Goal: Task Accomplishment & Management: Manage account settings

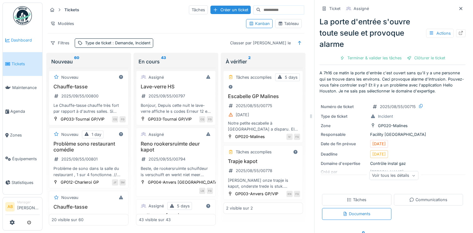
scroll to position [856, 0]
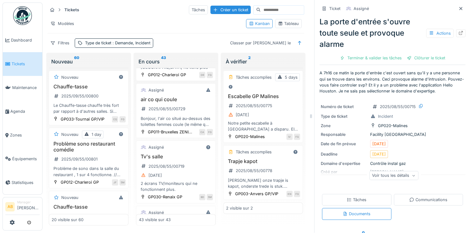
click at [22, 16] on img at bounding box center [22, 15] width 19 height 19
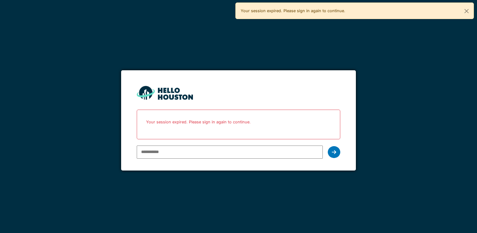
type input "**********"
click at [335, 152] on icon at bounding box center [334, 152] width 4 height 5
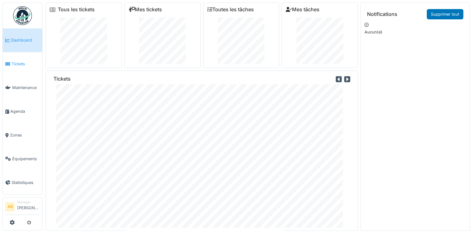
click at [15, 72] on link "Tickets" at bounding box center [22, 64] width 39 height 24
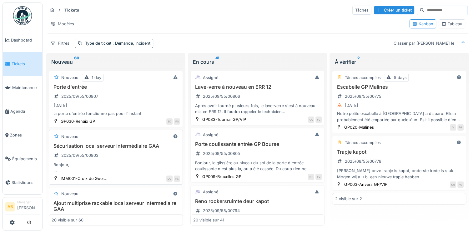
click at [125, 153] on div "Sécurisation local serveur intermédiaire GAA 2025/09/55/00803 Bonjour, Serait-i…" at bounding box center [116, 158] width 128 height 31
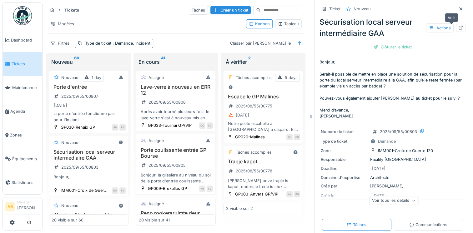
click at [458, 27] on icon at bounding box center [460, 28] width 5 height 4
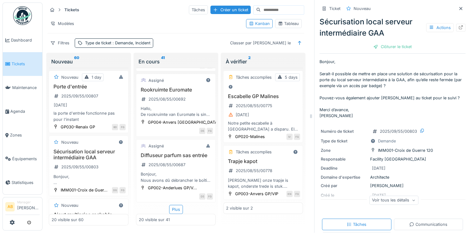
scroll to position [1165, 0]
click at [16, 133] on span "Zones" at bounding box center [25, 135] width 30 height 6
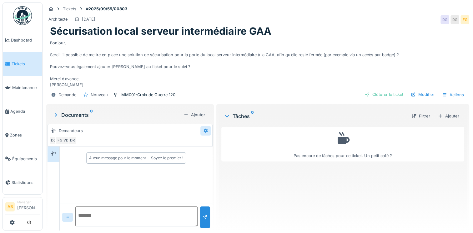
click at [205, 133] on div at bounding box center [205, 131] width 5 height 6
click at [215, 146] on div "Modifier" at bounding box center [229, 144] width 58 height 9
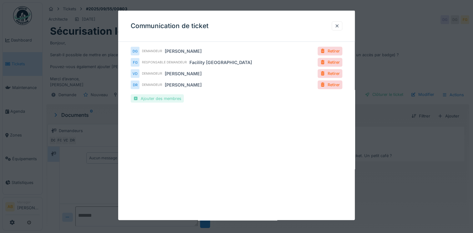
click at [158, 101] on div "Ajouter des membres" at bounding box center [157, 98] width 53 height 8
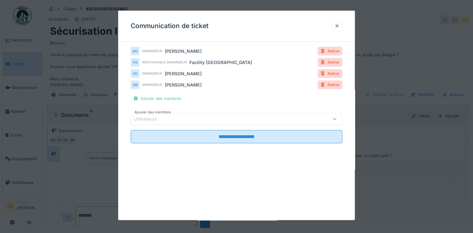
click at [158, 119] on div "Utilisateurs" at bounding box center [149, 119] width 32 height 7
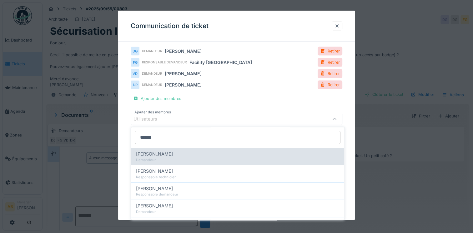
type input "******"
click at [170, 153] on span "Vincent Dechamps" at bounding box center [154, 154] width 37 height 7
type input "****"
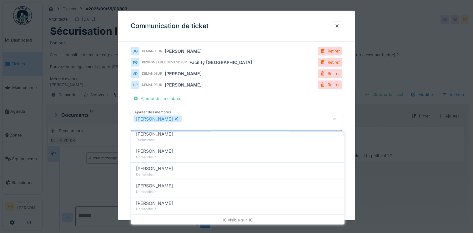
scroll to position [5, 0]
click at [240, 103] on div "**********" at bounding box center [236, 97] width 211 height 101
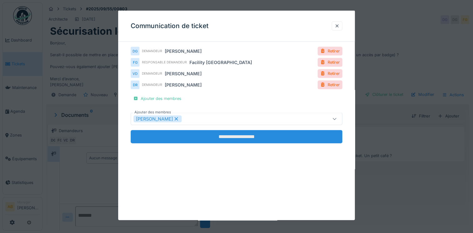
click at [236, 139] on input "**********" at bounding box center [236, 136] width 211 height 13
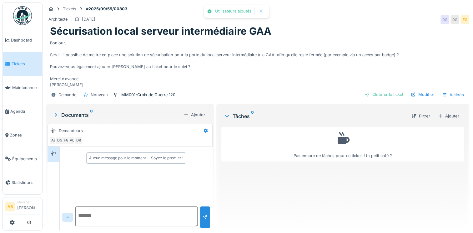
click at [105, 209] on textarea at bounding box center [136, 216] width 122 height 20
type textarea "**********"
click at [202, 214] on div at bounding box center [204, 217] width 5 height 6
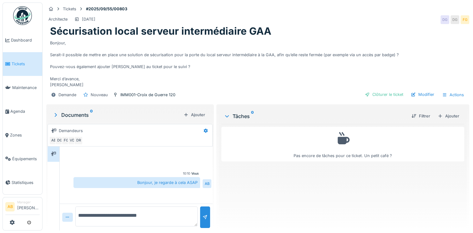
click at [19, 61] on span "Tickets" at bounding box center [26, 64] width 28 height 6
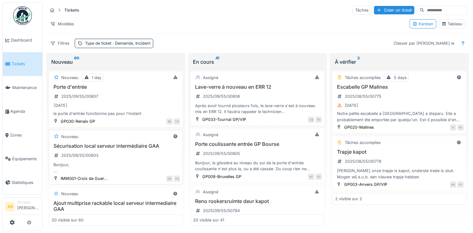
scroll to position [31, 0]
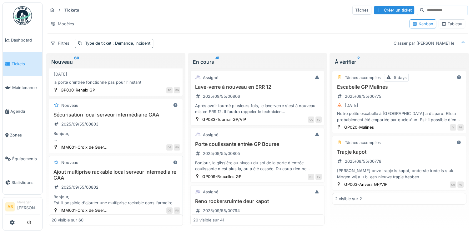
click at [126, 171] on h3 "Ajout multiprise rackable local serveur intermediaire GAA" at bounding box center [116, 175] width 128 height 12
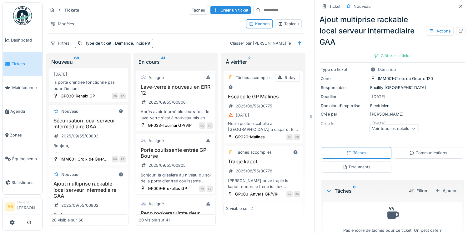
scroll to position [91, 0]
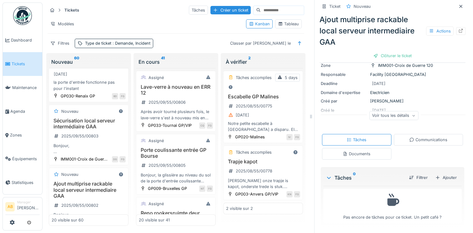
click at [353, 152] on div "Documents" at bounding box center [356, 154] width 28 height 6
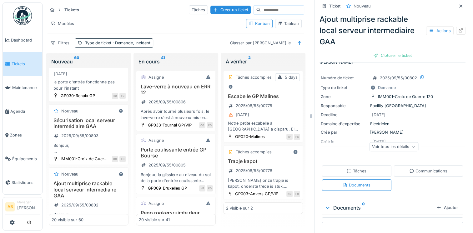
click at [413, 168] on div "Communications" at bounding box center [428, 171] width 38 height 6
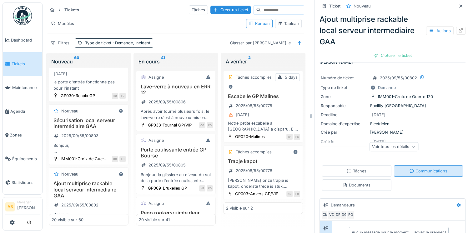
scroll to position [91, 0]
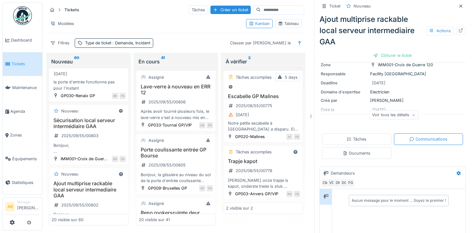
click at [357, 140] on div "Tâches" at bounding box center [356, 139] width 69 height 12
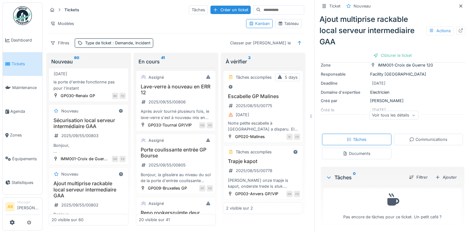
click at [399, 139] on div "Communications" at bounding box center [427, 140] width 69 height 12
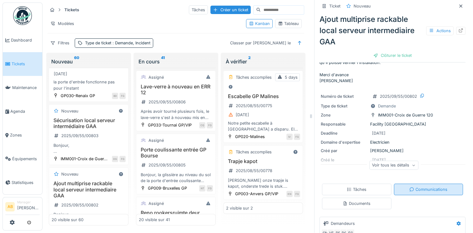
scroll to position [94, 0]
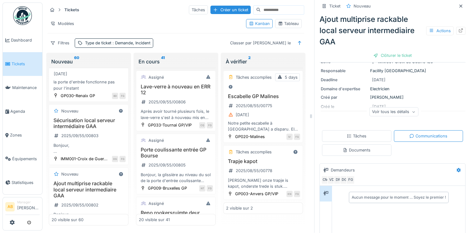
click at [359, 147] on div "Documents" at bounding box center [356, 150] width 28 height 6
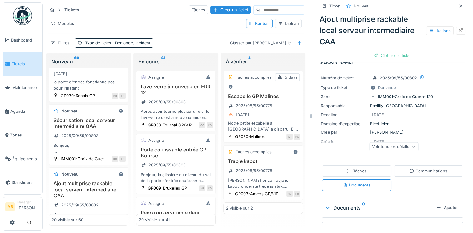
click at [413, 172] on div "Communications" at bounding box center [427, 171] width 69 height 12
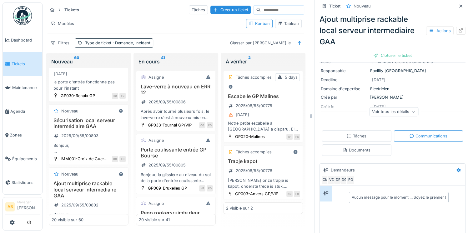
scroll to position [154, 0]
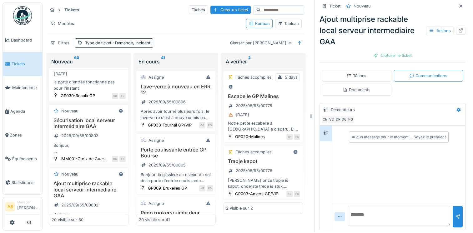
click at [380, 209] on textarea at bounding box center [398, 216] width 102 height 20
click at [379, 219] on textarea "**********" at bounding box center [398, 216] width 102 height 20
type textarea "*"
click at [11, 66] on li "Tickets" at bounding box center [22, 64] width 34 height 6
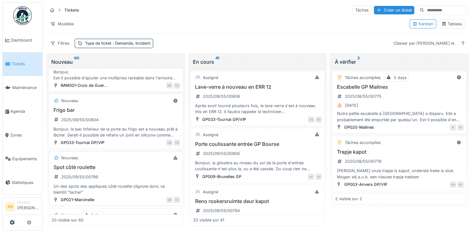
scroll to position [187, 0]
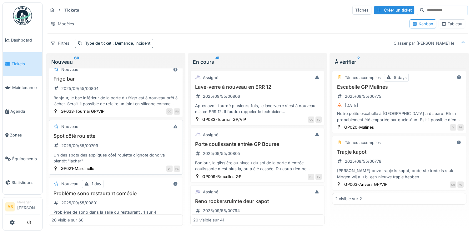
click at [122, 144] on div "Spot côté roulette 2025/09/55/00799 Un des spots des appliques côté roulette cl…" at bounding box center [116, 148] width 128 height 31
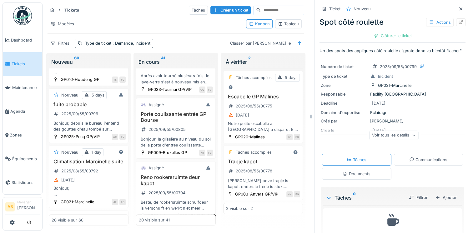
scroll to position [62, 0]
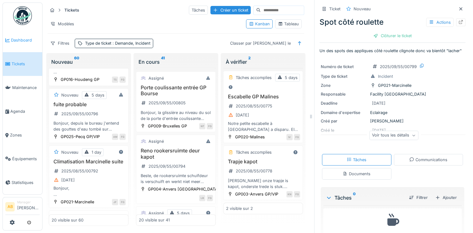
click at [15, 44] on link "Dashboard" at bounding box center [22, 40] width 39 height 24
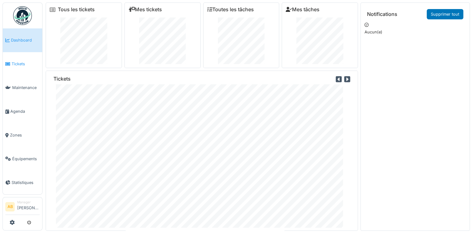
click at [22, 65] on span "Tickets" at bounding box center [26, 64] width 28 height 6
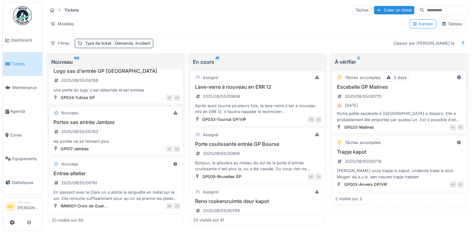
scroll to position [812, 0]
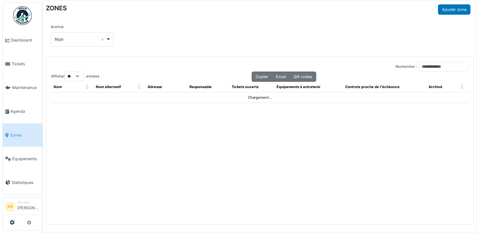
select select "**"
click at [433, 67] on input "Rechercher :" at bounding box center [443, 67] width 49 height 10
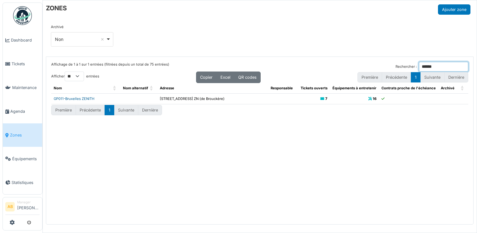
type input "******"
click at [79, 99] on link "GP011-Bruxelles ZENITH" at bounding box center [74, 99] width 41 height 4
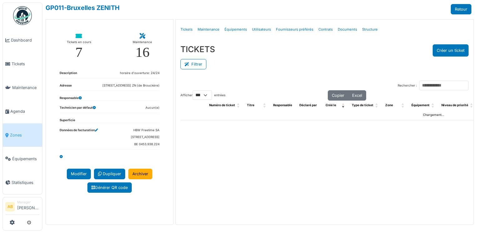
select select "***"
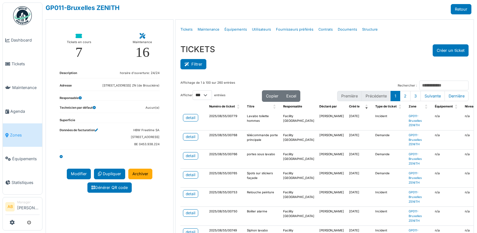
click at [197, 62] on button "Filtrer" at bounding box center [194, 64] width 26 height 10
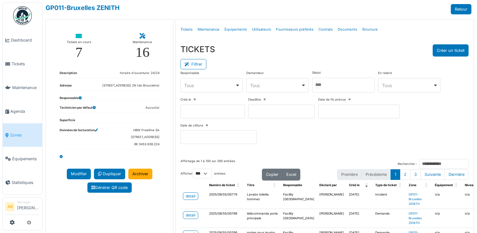
click at [333, 86] on div at bounding box center [343, 85] width 62 height 15
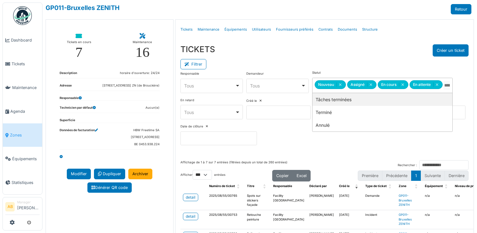
click at [319, 56] on div "TICKETS Créer un ticket" at bounding box center [325, 50] width 289 height 12
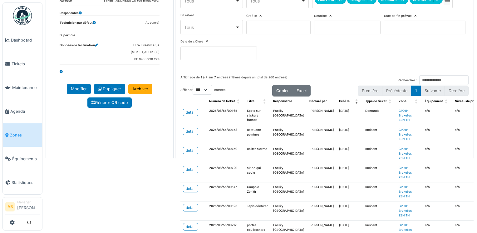
scroll to position [111, 0]
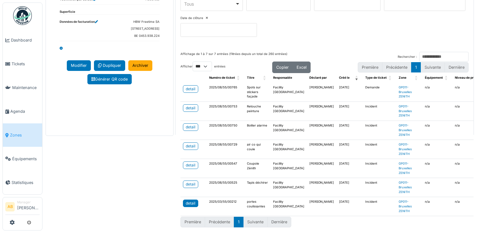
click at [188, 200] on div "detail" at bounding box center [191, 203] width 10 height 6
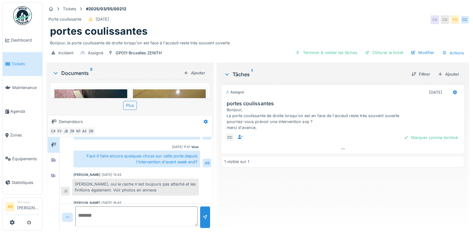
scroll to position [192, 0]
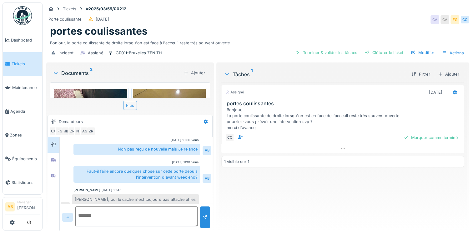
click at [130, 106] on div "Plus" at bounding box center [130, 105] width 14 height 9
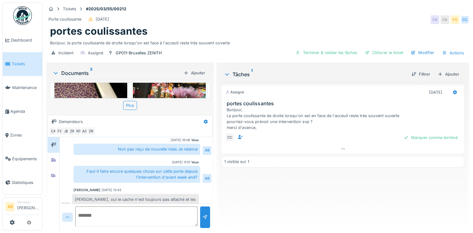
scroll to position [62, 0]
click at [106, 91] on img at bounding box center [90, 75] width 73 height 97
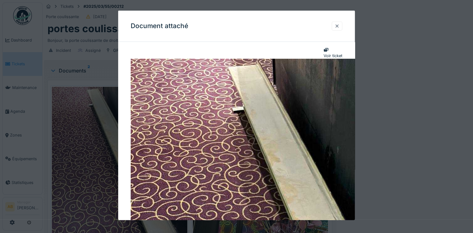
click at [339, 28] on div at bounding box center [336, 26] width 5 height 6
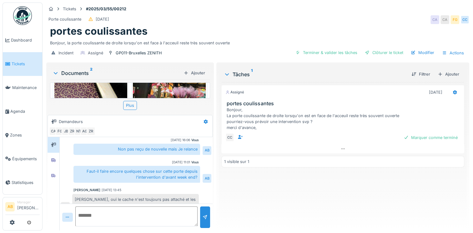
click at [161, 94] on img at bounding box center [169, 75] width 73 height 97
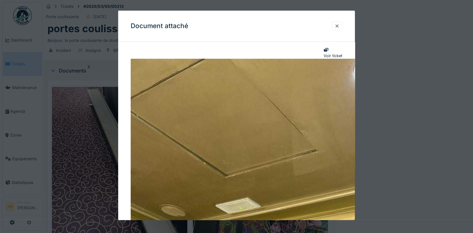
click at [339, 27] on div at bounding box center [336, 26] width 5 height 6
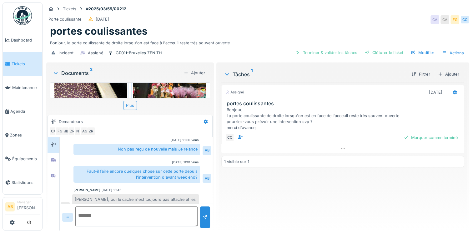
click at [93, 93] on img at bounding box center [90, 75] width 73 height 97
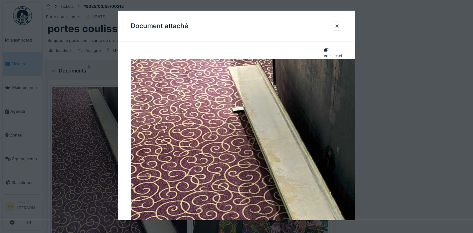
click at [339, 27] on div at bounding box center [336, 26] width 5 height 6
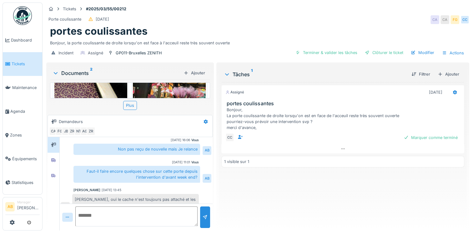
click at [20, 18] on img at bounding box center [22, 15] width 19 height 19
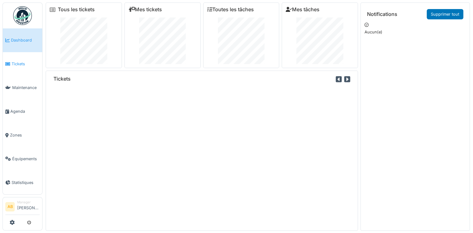
click at [18, 63] on span "Tickets" at bounding box center [26, 64] width 28 height 6
